Goal: Task Accomplishment & Management: Use online tool/utility

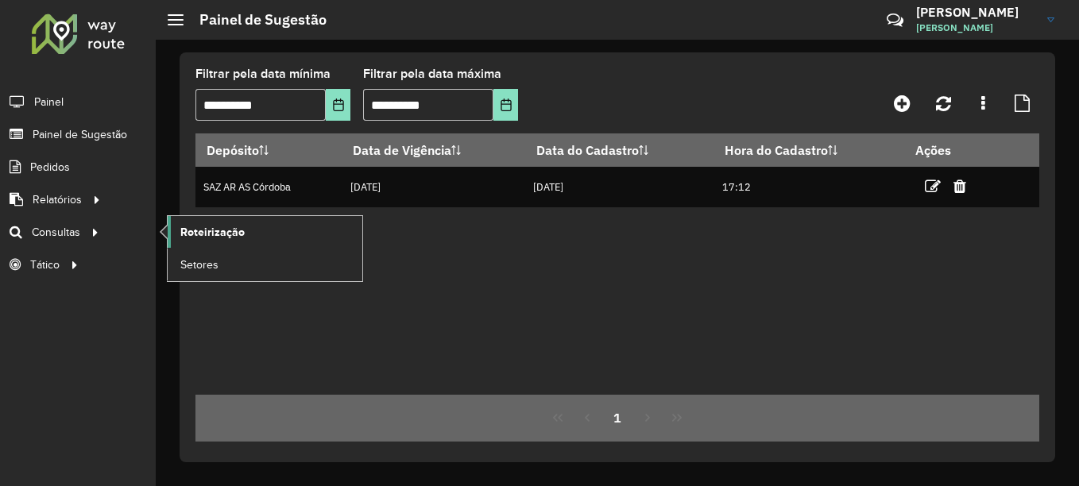
click at [213, 232] on span "Roteirização" at bounding box center [212, 232] width 64 height 17
click at [203, 238] on span "Roteirização" at bounding box center [212, 232] width 64 height 17
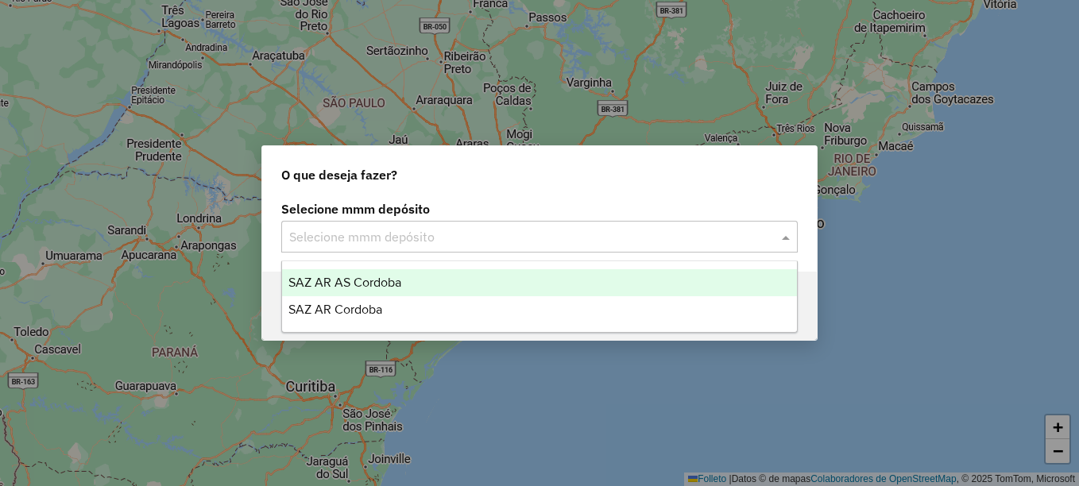
click at [444, 244] on input "text" at bounding box center [523, 237] width 469 height 19
click at [468, 236] on input "text" at bounding box center [523, 237] width 469 height 19
click at [377, 288] on span "SAZ AR AS Córdoba" at bounding box center [344, 283] width 113 height 14
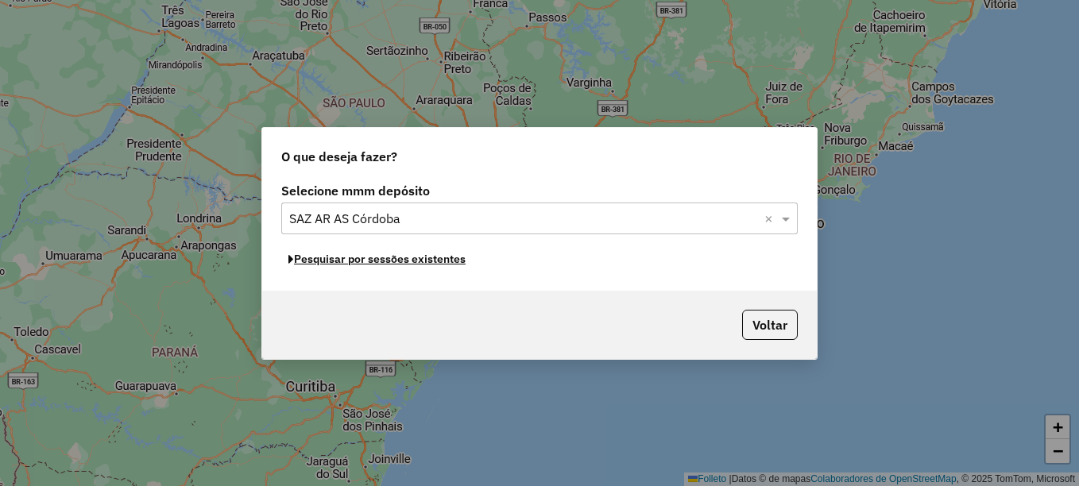
click at [386, 261] on font "Pesquisar por sessões existentes" at bounding box center [380, 259] width 172 height 14
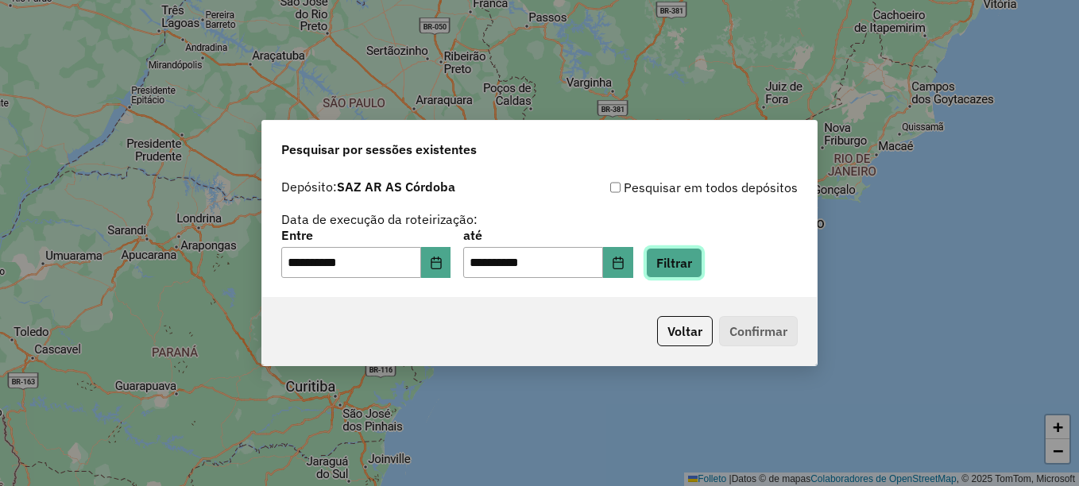
click at [699, 262] on button "Filtrar" at bounding box center [674, 263] width 56 height 30
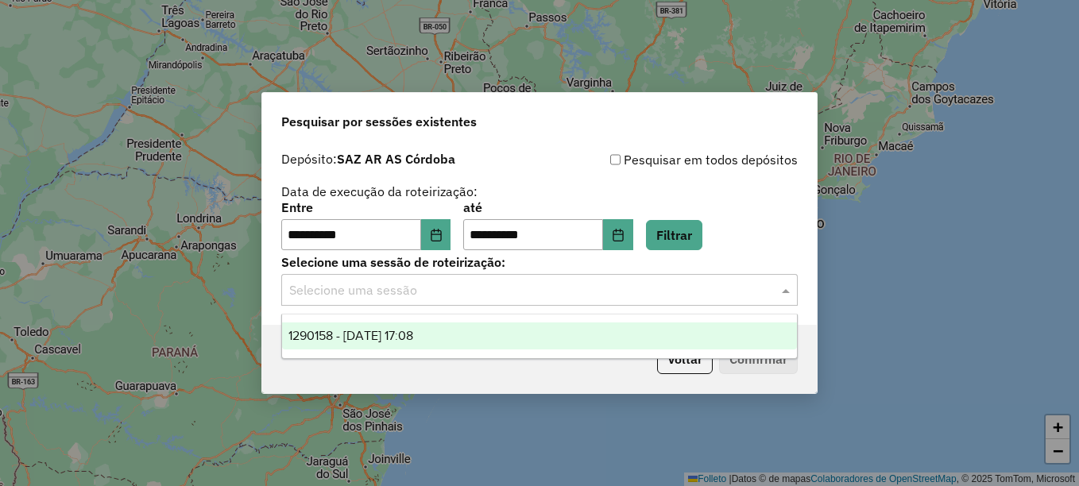
click at [544, 297] on input "text" at bounding box center [523, 290] width 469 height 19
click at [458, 336] on div "1290158 - 08/10/2025 17:08" at bounding box center [539, 336] width 515 height 27
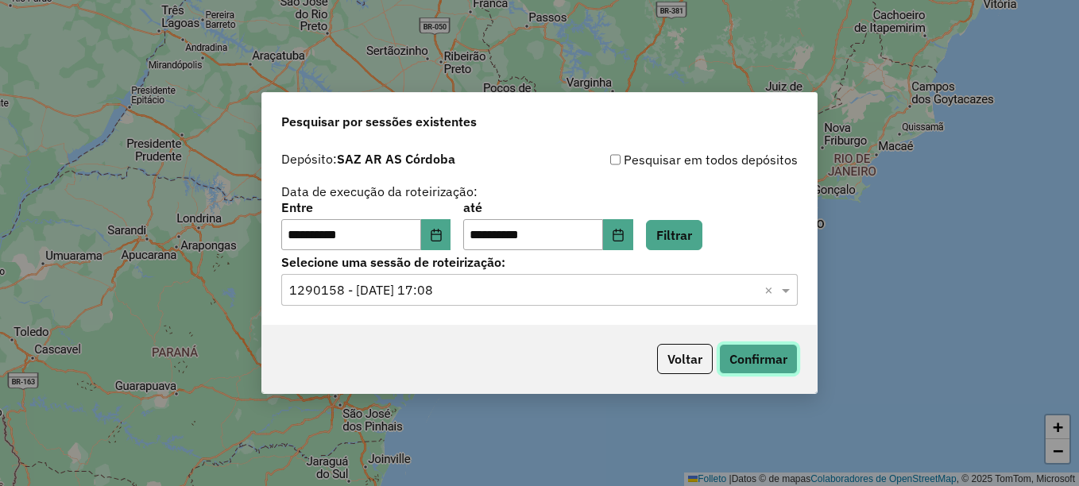
click at [756, 363] on button "Confirmar" at bounding box center [758, 359] width 79 height 30
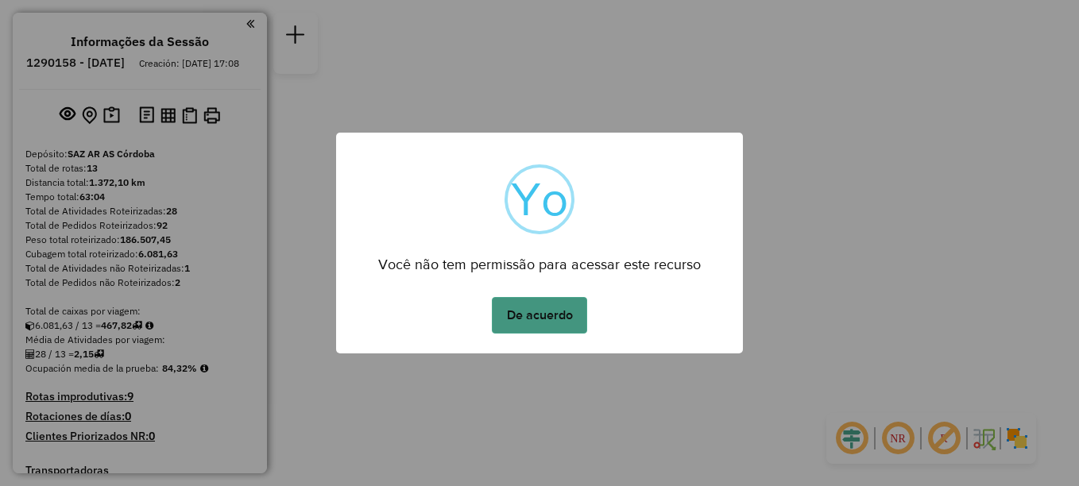
click at [540, 315] on button "De acuerdo" at bounding box center [539, 315] width 95 height 37
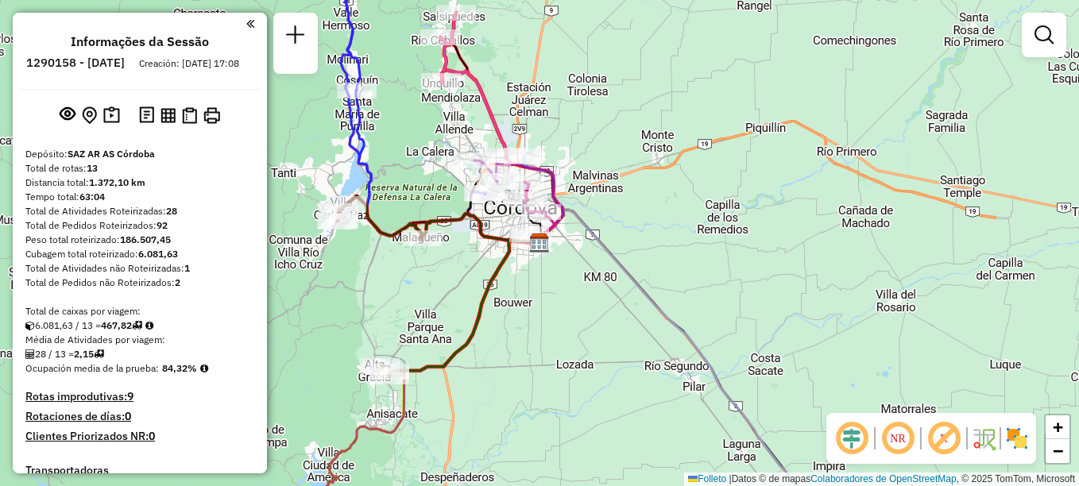
drag, startPoint x: 514, startPoint y: 347, endPoint x: 505, endPoint y: 168, distance: 179.0
click at [505, 182] on div "Janela de atendimento Grade de atendimento Capacidade Transportadoras Veículos …" at bounding box center [539, 243] width 1079 height 486
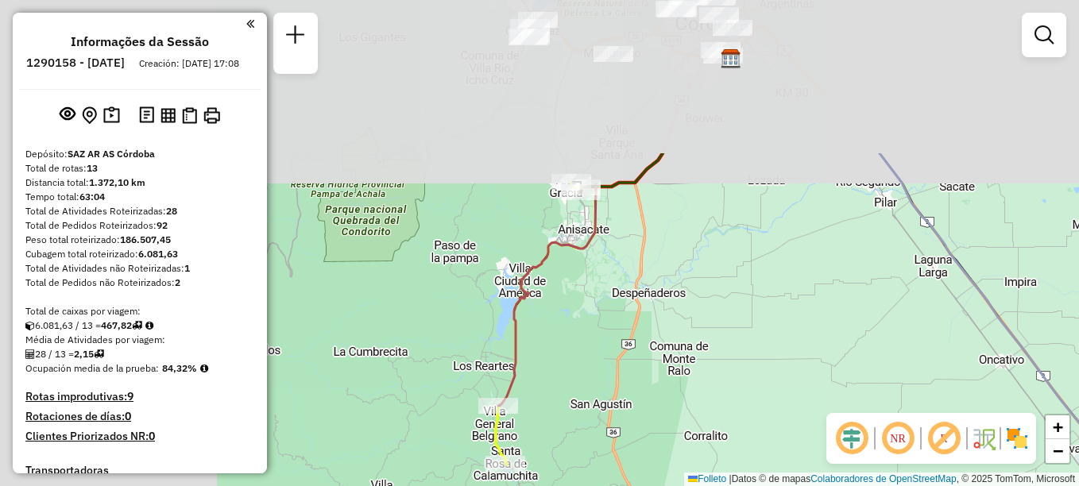
drag, startPoint x: 452, startPoint y: 171, endPoint x: 691, endPoint y: 369, distance: 310.4
click at [691, 369] on div "Janela de atendimento Grade de atendimento Capacidade Transportadoras Veículos …" at bounding box center [539, 243] width 1079 height 486
